Goal: Find specific page/section: Find specific page/section

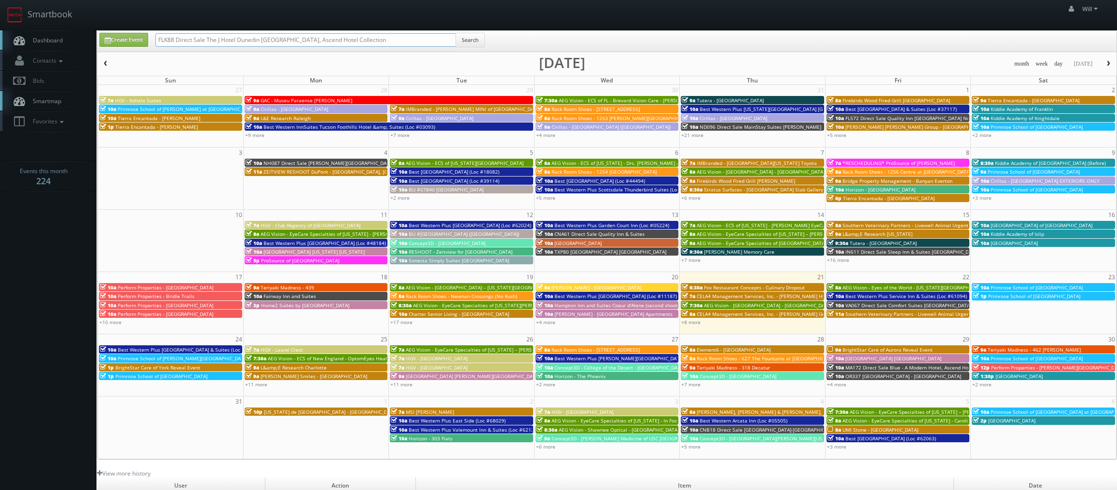
drag, startPoint x: 367, startPoint y: 40, endPoint x: -5, endPoint y: 15, distance: 372.8
click at [0, 15] on html "Smartbook Toggle Side Navigation Toggle Top Navigation Will Will Profile Logout…" at bounding box center [558, 329] width 1117 height 659
paste input "Homewood Suites Schenectady - River"
type input "Homewood Suites Schenectady - River"
drag, startPoint x: 245, startPoint y: 41, endPoint x: 524, endPoint y: 58, distance: 279.9
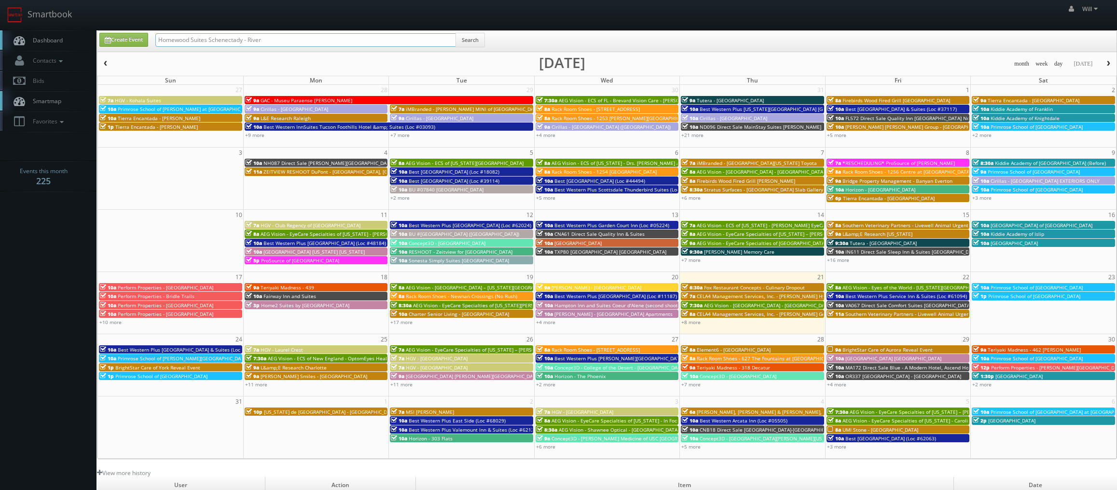
click at [482, 58] on div "Create Event Homewood Suites Schenectady - River Search month week day today Au…" at bounding box center [607, 244] width 1020 height 429
type input "Homewood Suites Schenectady"
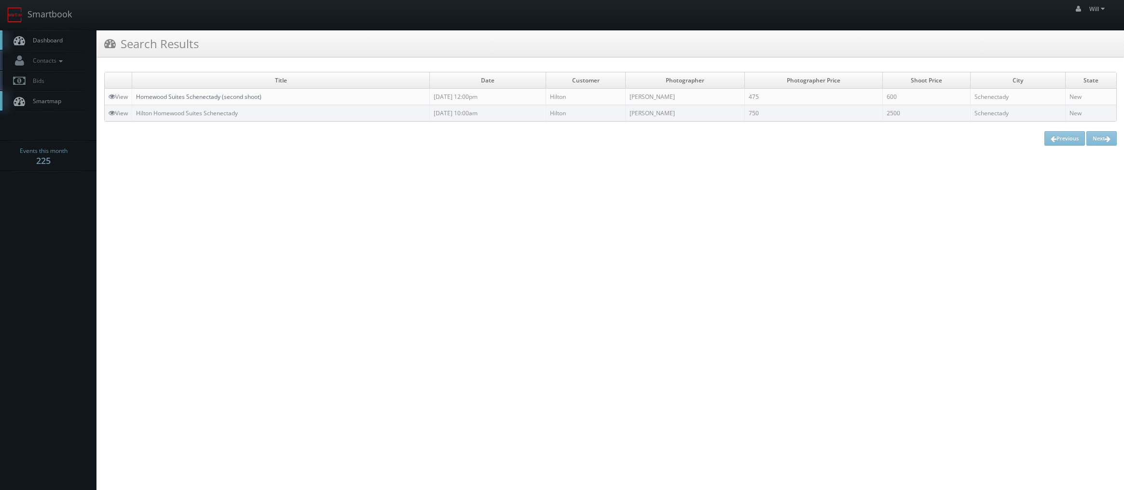
click at [200, 94] on link "Homewood Suites Schenectady (second shoot)" at bounding box center [198, 97] width 125 height 8
